Goal: Transaction & Acquisition: Purchase product/service

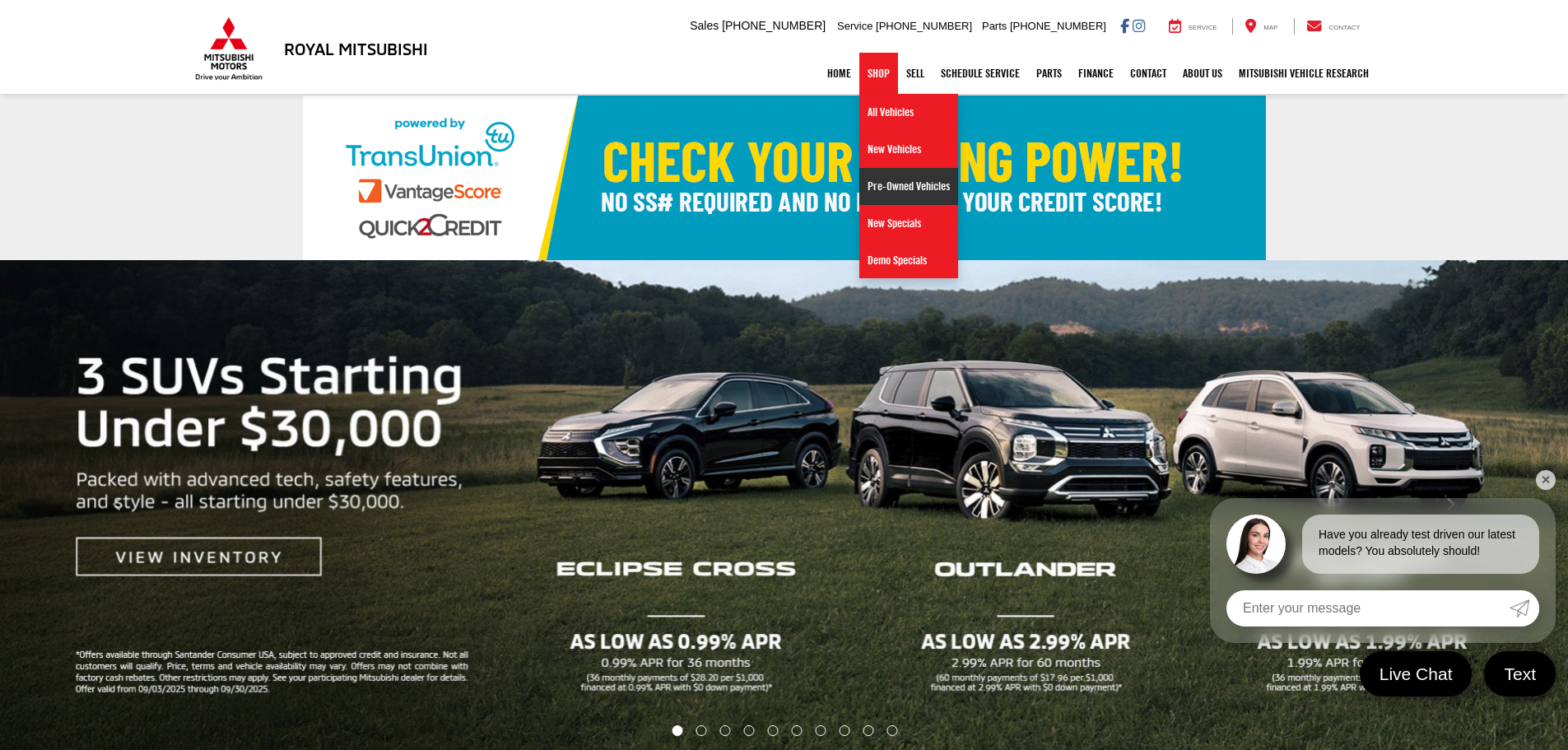
click at [879, 187] on link "Pre-Owned Vehicles" at bounding box center [908, 186] width 98 height 37
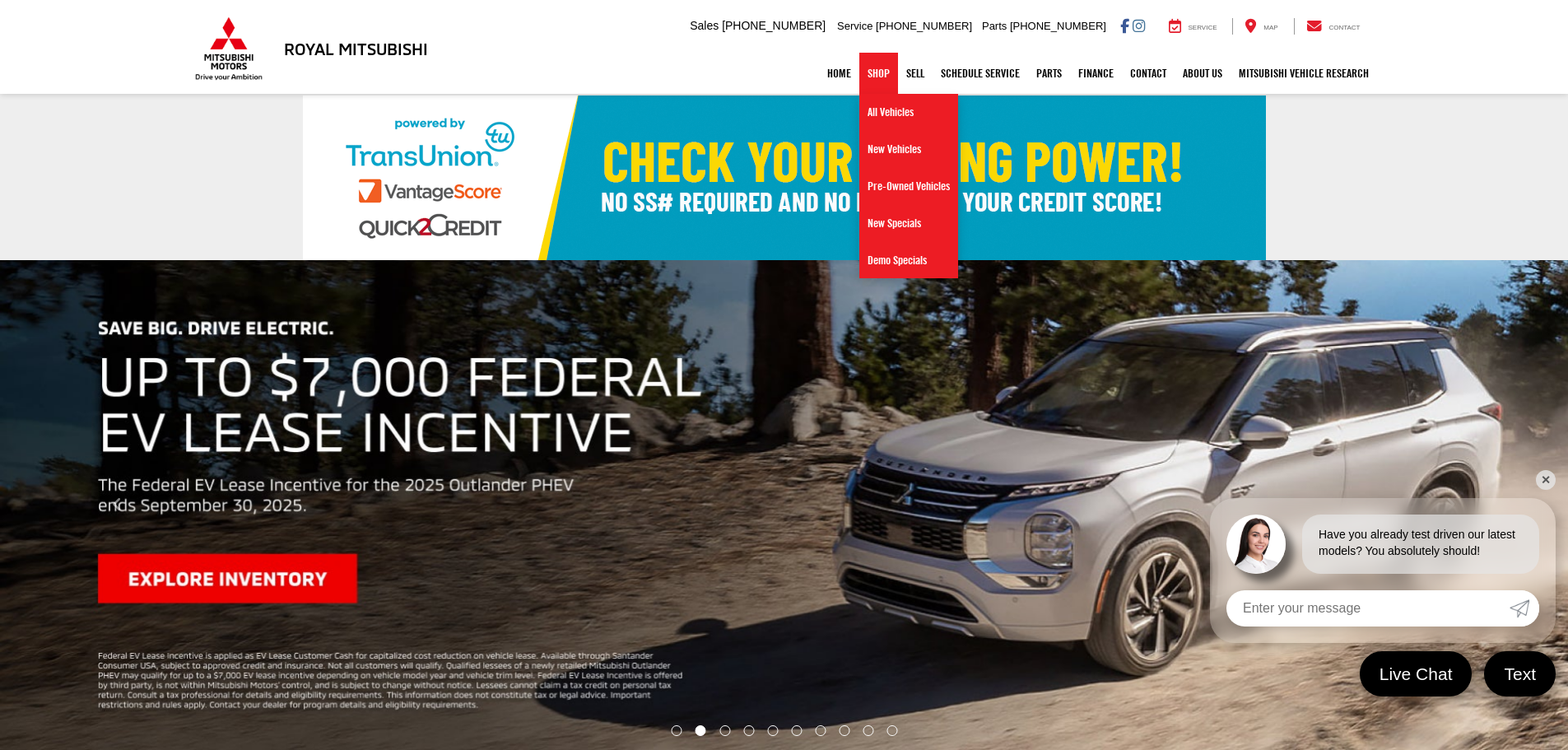
click at [882, 71] on link "Shop" at bounding box center [878, 73] width 38 height 41
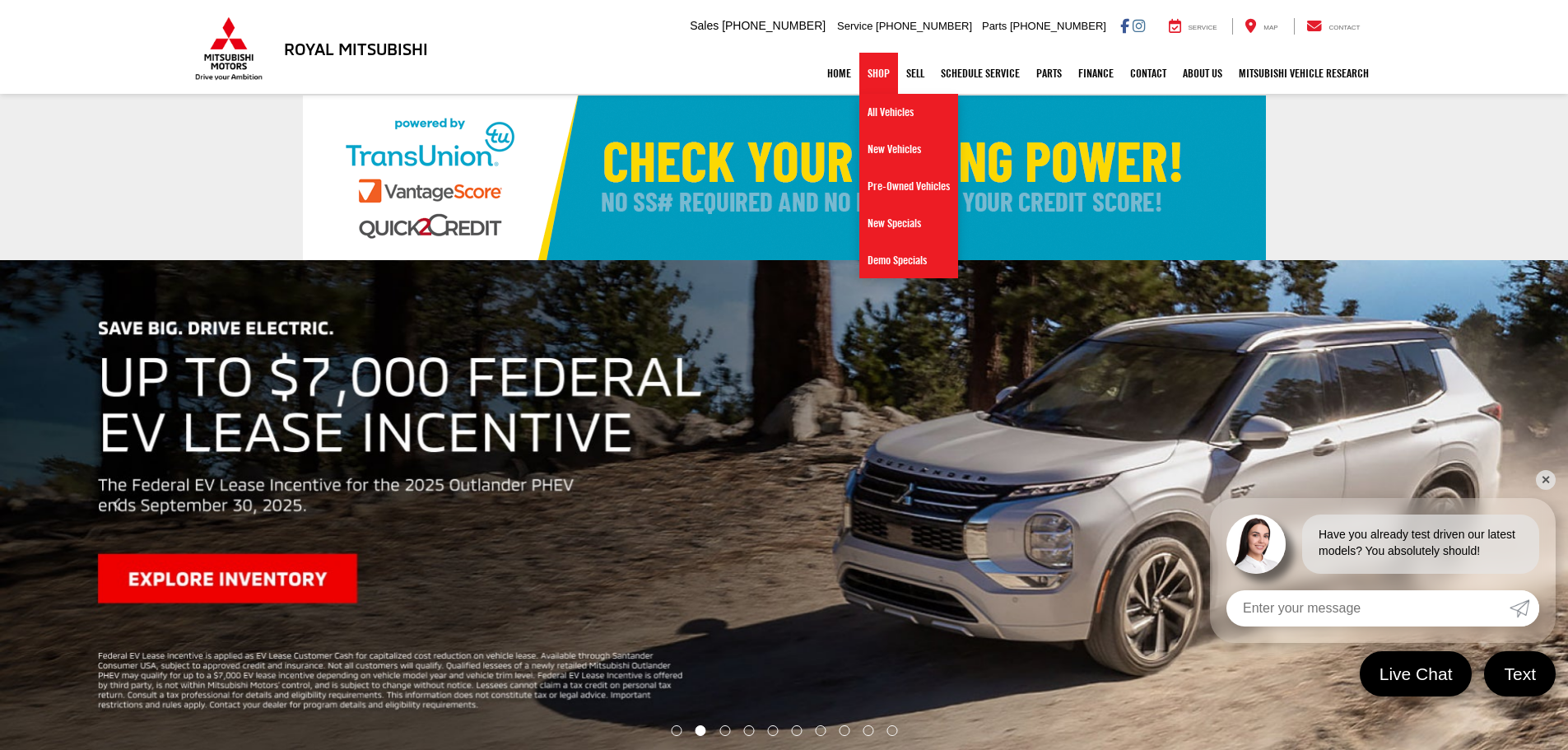
click at [868, 57] on link "Shop" at bounding box center [878, 73] width 38 height 41
click at [883, 173] on link "Pre-Owned Vehicles" at bounding box center [908, 186] width 98 height 37
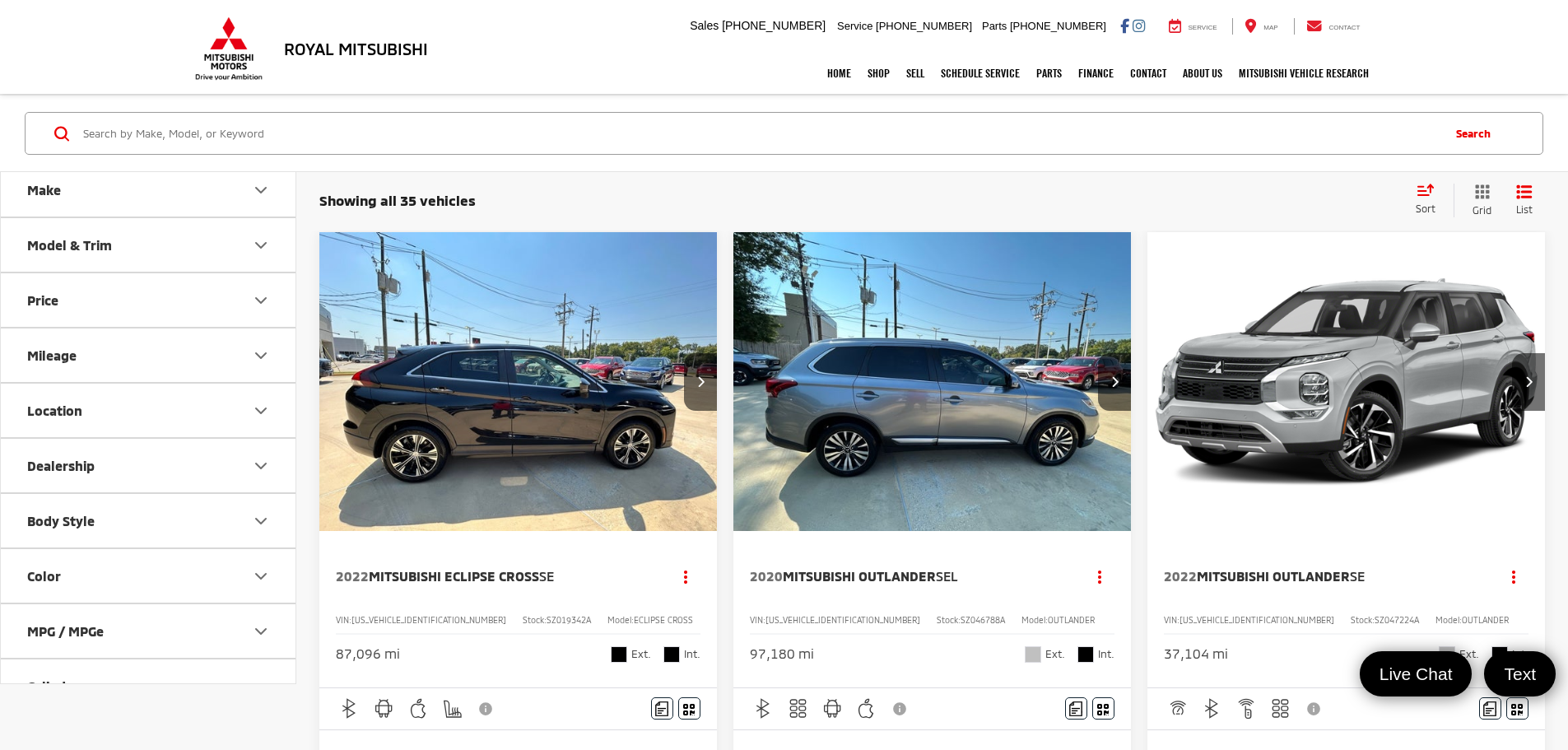
scroll to position [165, 0]
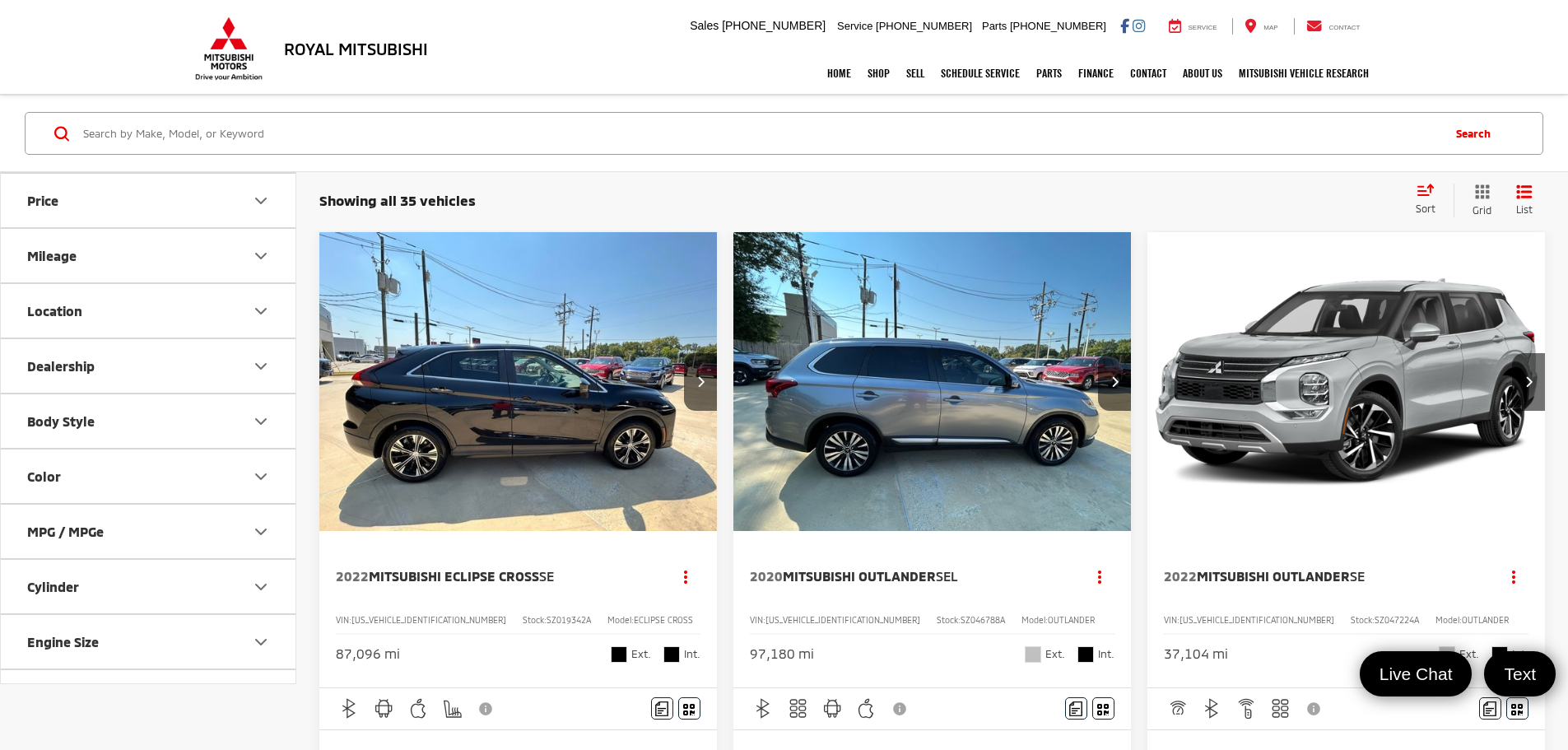
click at [96, 431] on button "Body Style" at bounding box center [149, 420] width 296 height 53
click at [25, 464] on label "4D Crew Cab (1)" at bounding box center [74, 461] width 108 height 27
click at [22, 616] on input "4D Crew Cab (1)" at bounding box center [21, 616] width 1 height 1
checkbox input "true"
